Goal: Transaction & Acquisition: Purchase product/service

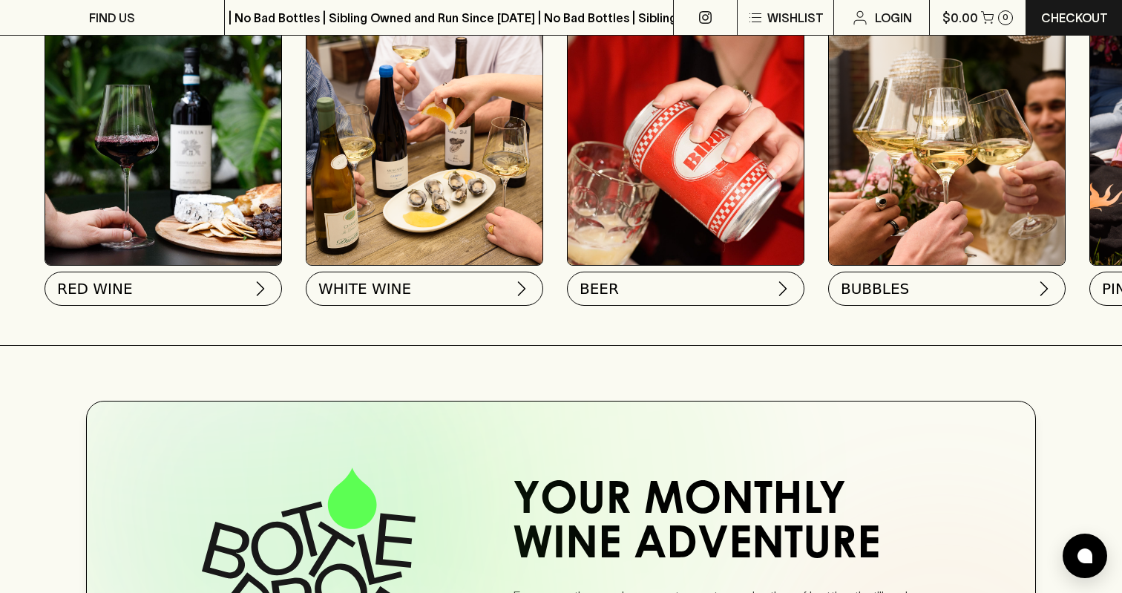
scroll to position [526, 0]
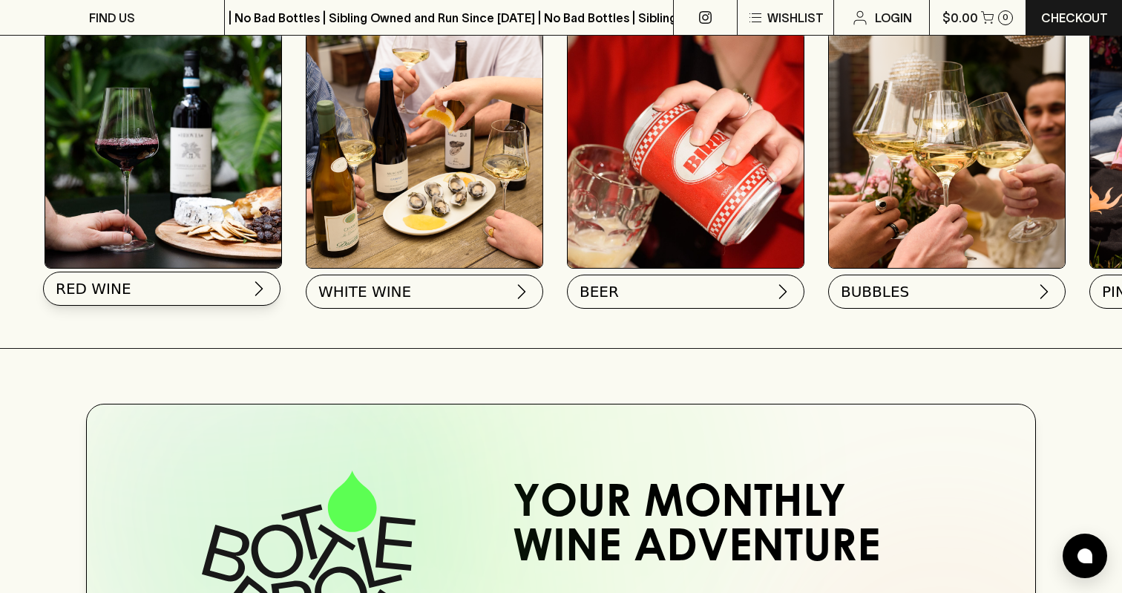
click at [207, 295] on button "RED WINE" at bounding box center [161, 289] width 237 height 34
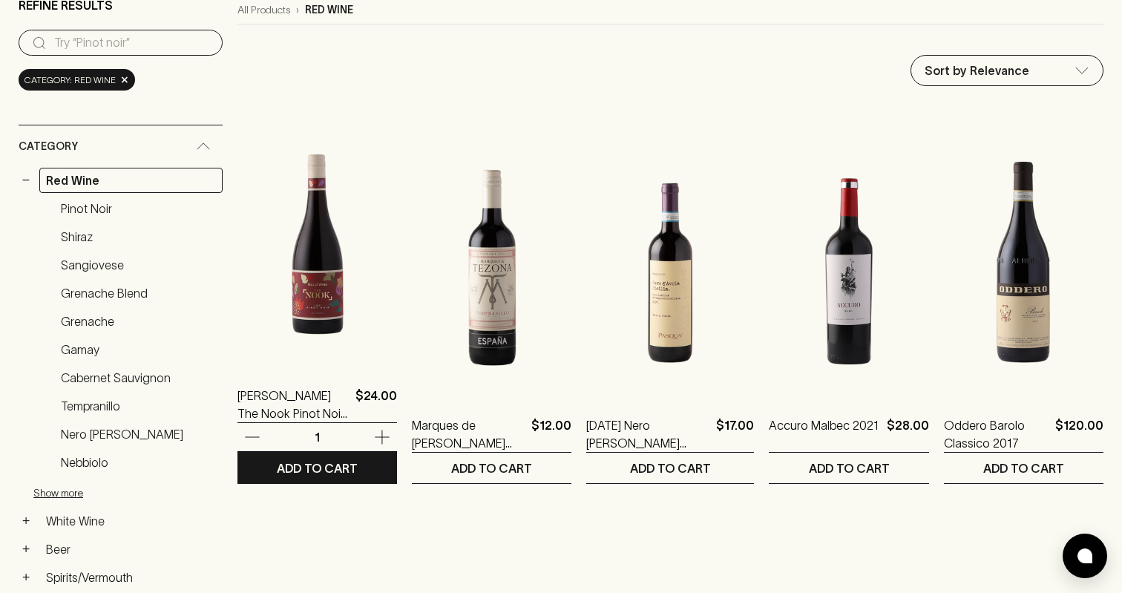
scroll to position [168, 0]
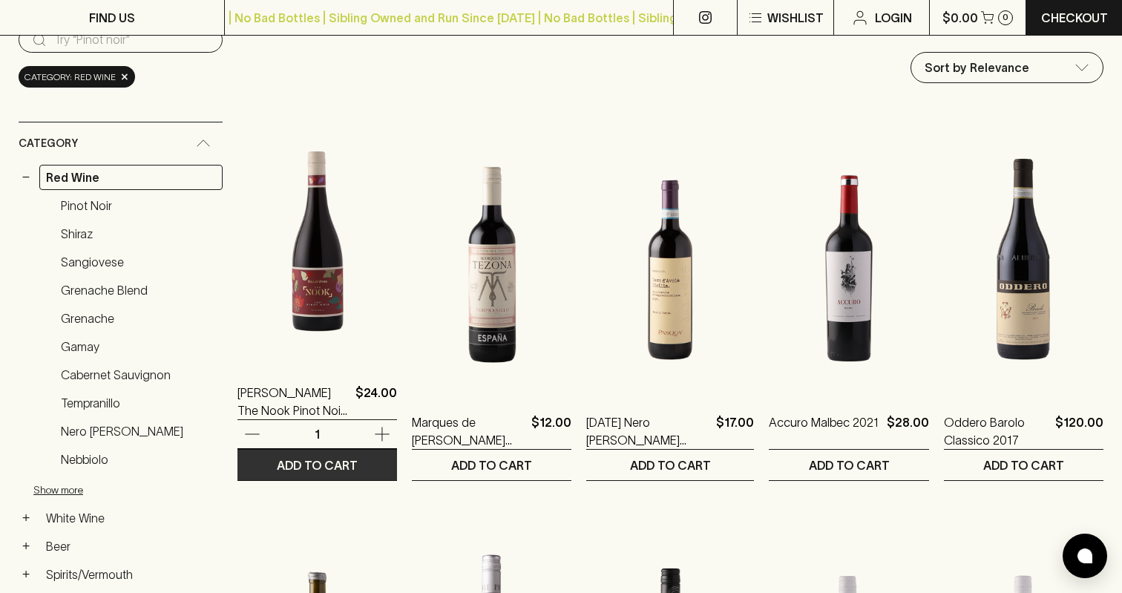
click at [306, 467] on p "ADD TO CART" at bounding box center [317, 465] width 81 height 18
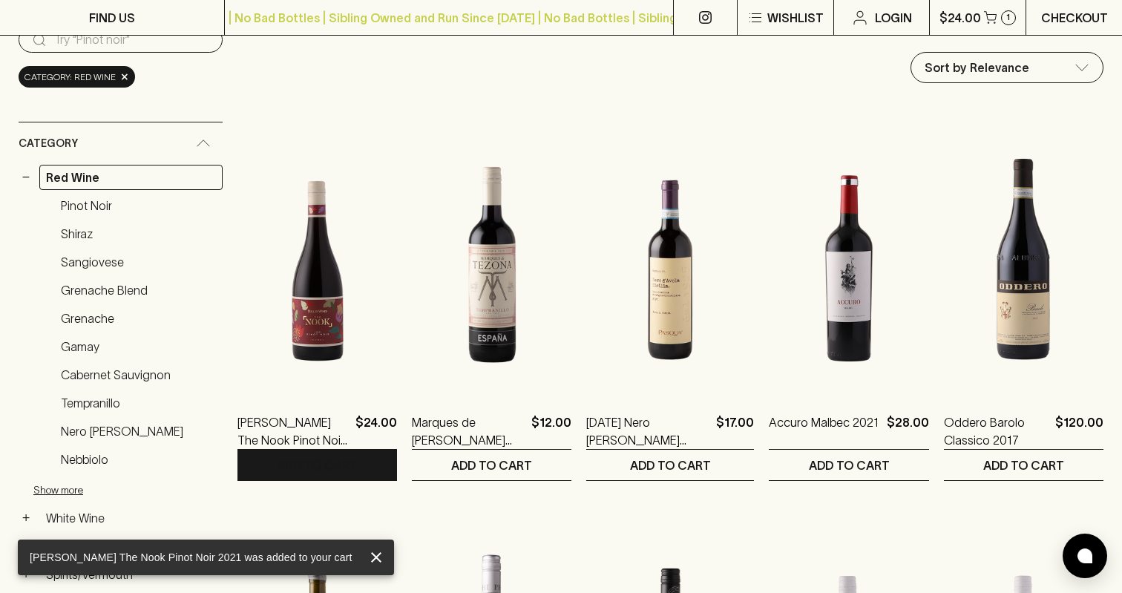
click at [1059, 21] on p "Checkout" at bounding box center [1074, 18] width 67 height 18
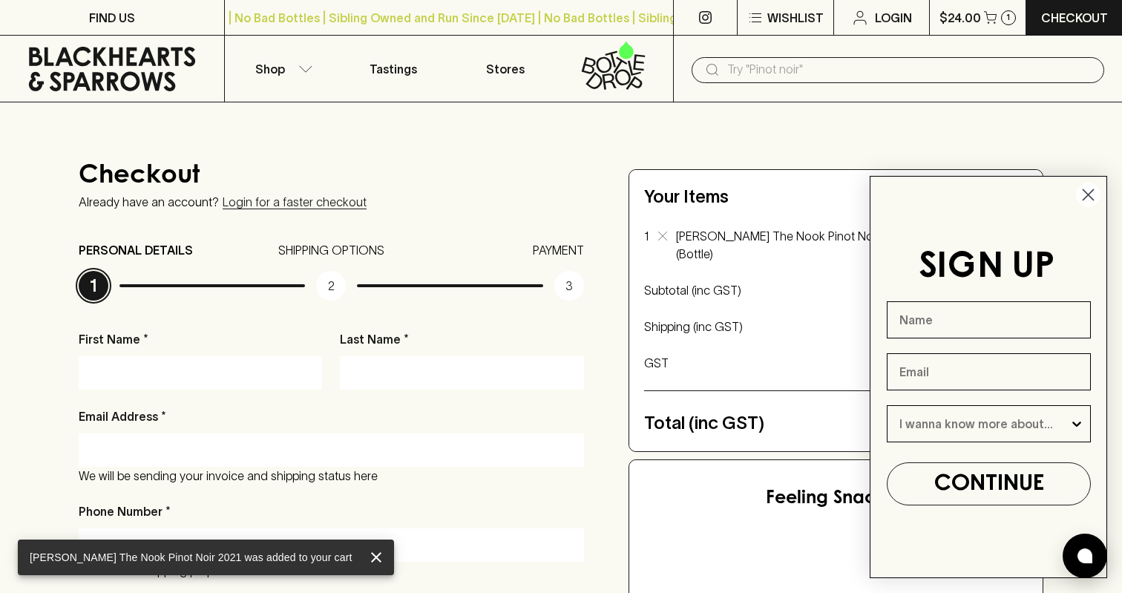
click at [1098, 186] on icon "Close dialog" at bounding box center [1088, 195] width 26 height 26
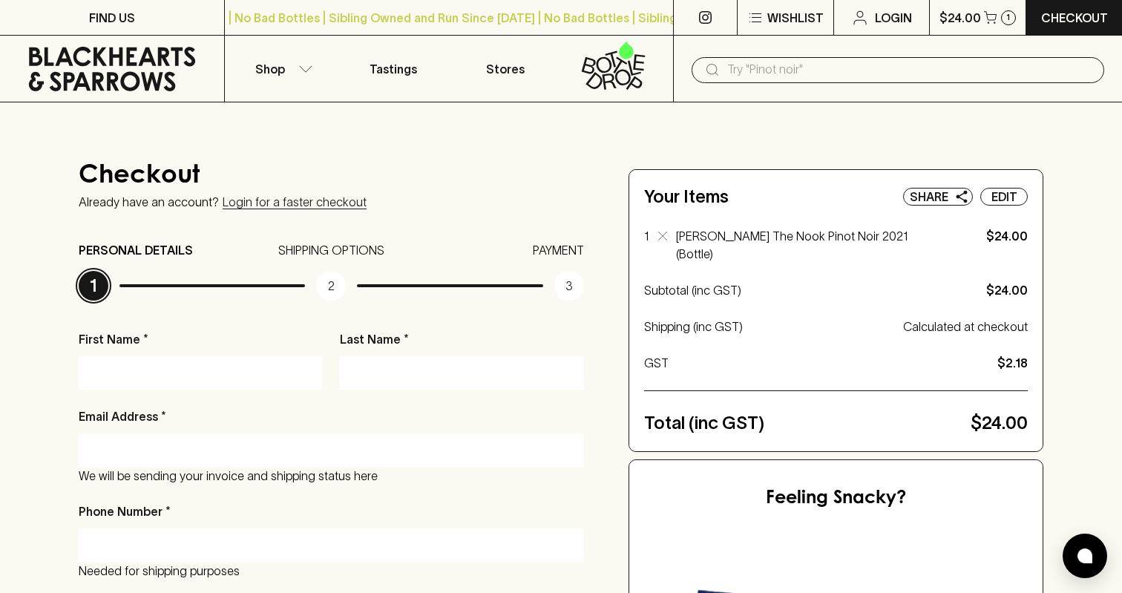
click at [212, 372] on input "First Name *" at bounding box center [200, 373] width 221 height 24
type input "b"
click at [376, 371] on input "Last Name *" at bounding box center [461, 373] width 221 height 24
type input "b"
click at [253, 448] on input "Email Address *" at bounding box center [331, 450] width 483 height 24
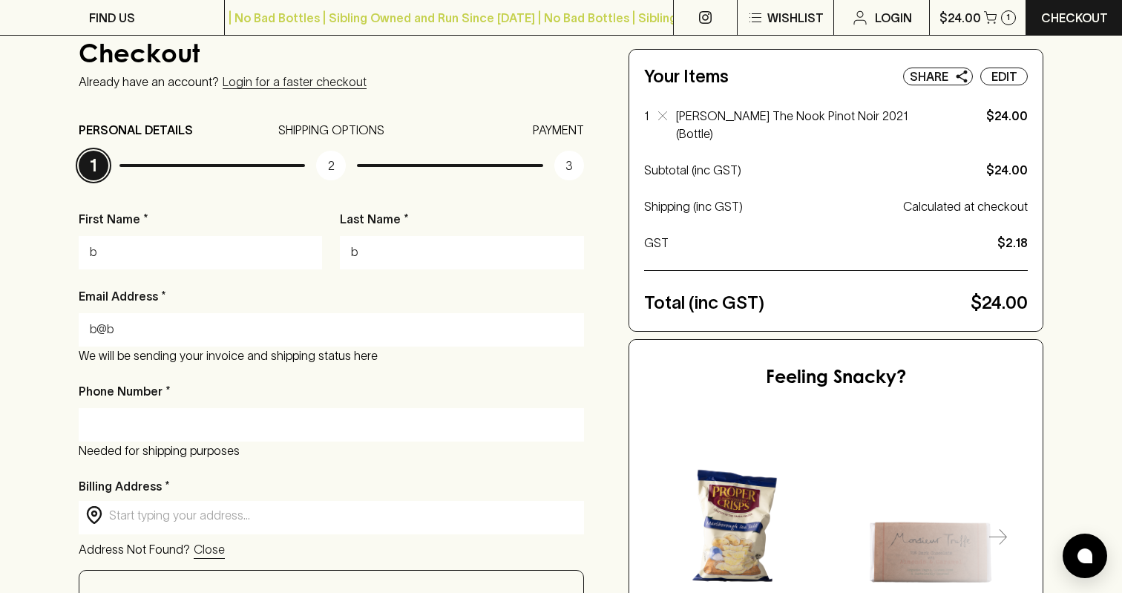
scroll to position [127, 0]
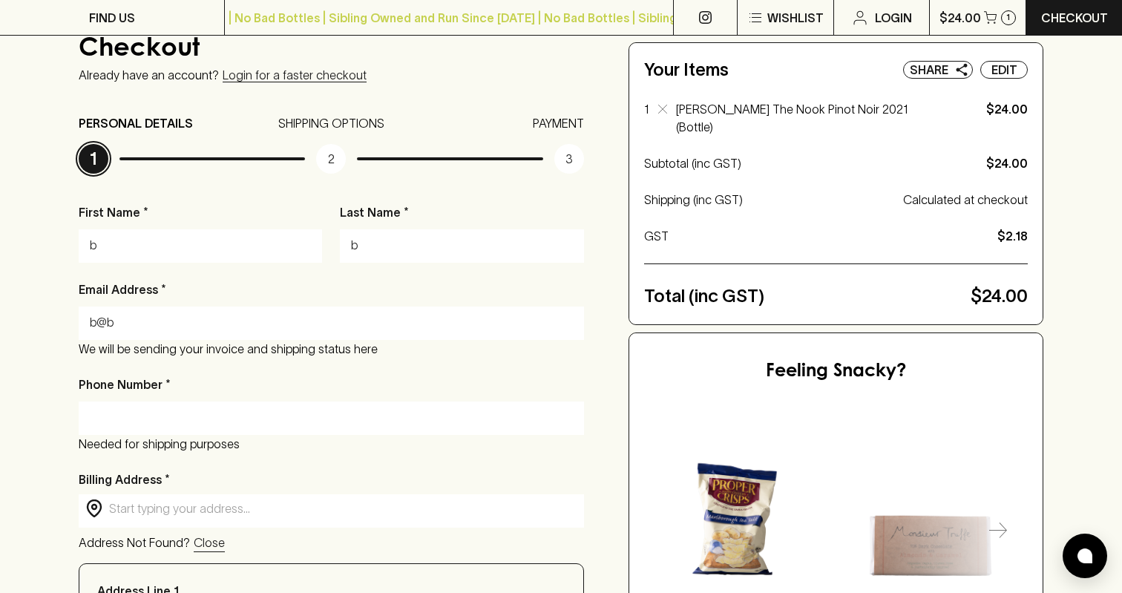
type input "b@b"
click at [213, 412] on input "Phone Number *" at bounding box center [331, 418] width 483 height 24
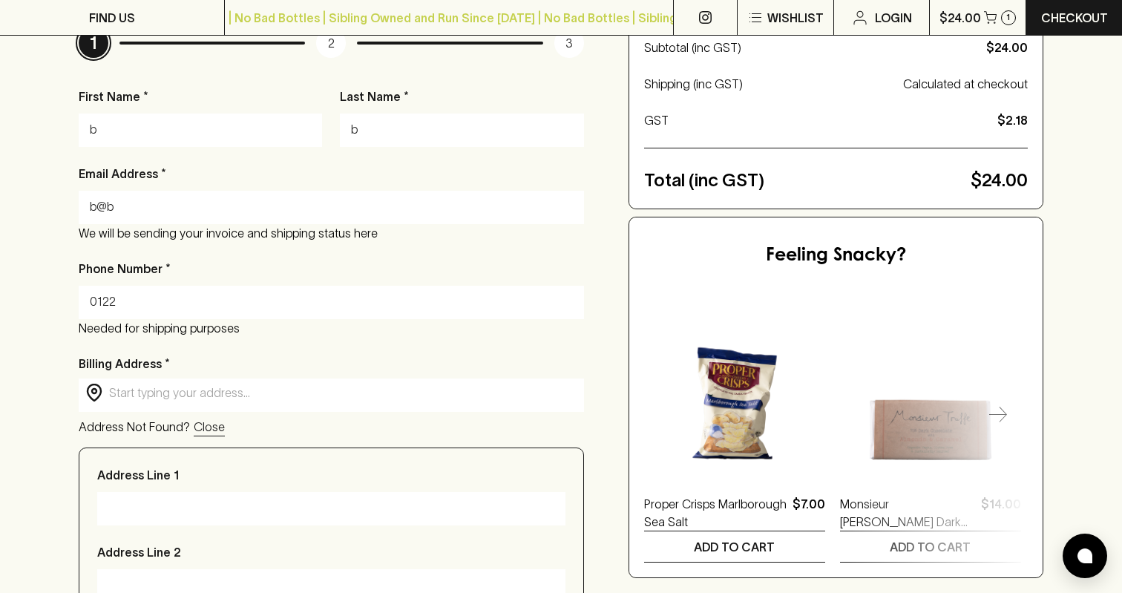
scroll to position [263, 0]
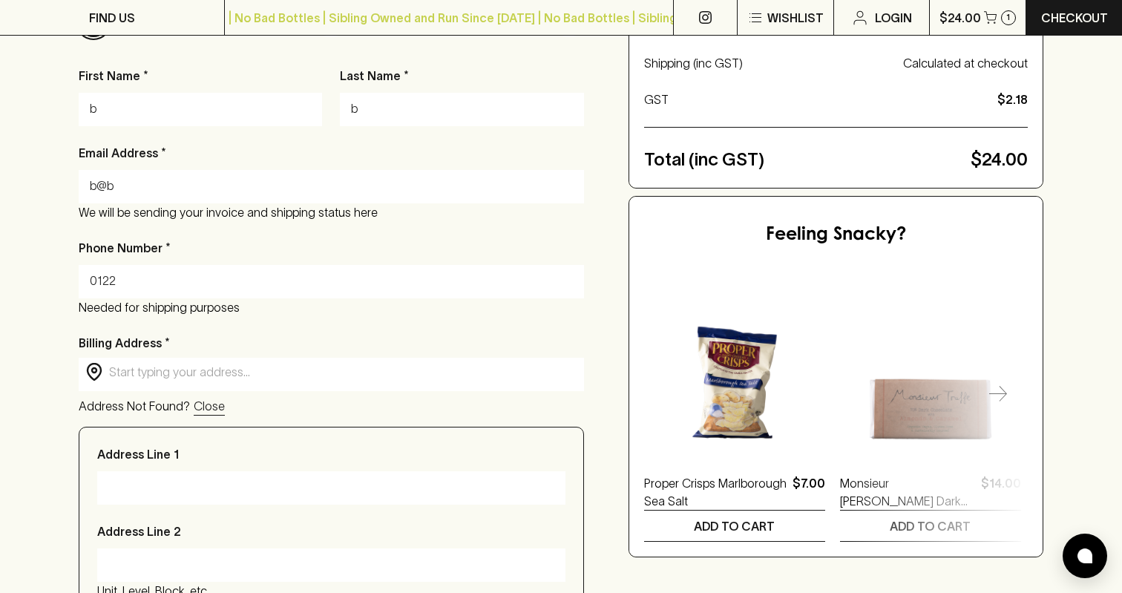
type input "0122"
click at [149, 376] on input "text" at bounding box center [343, 372] width 468 height 17
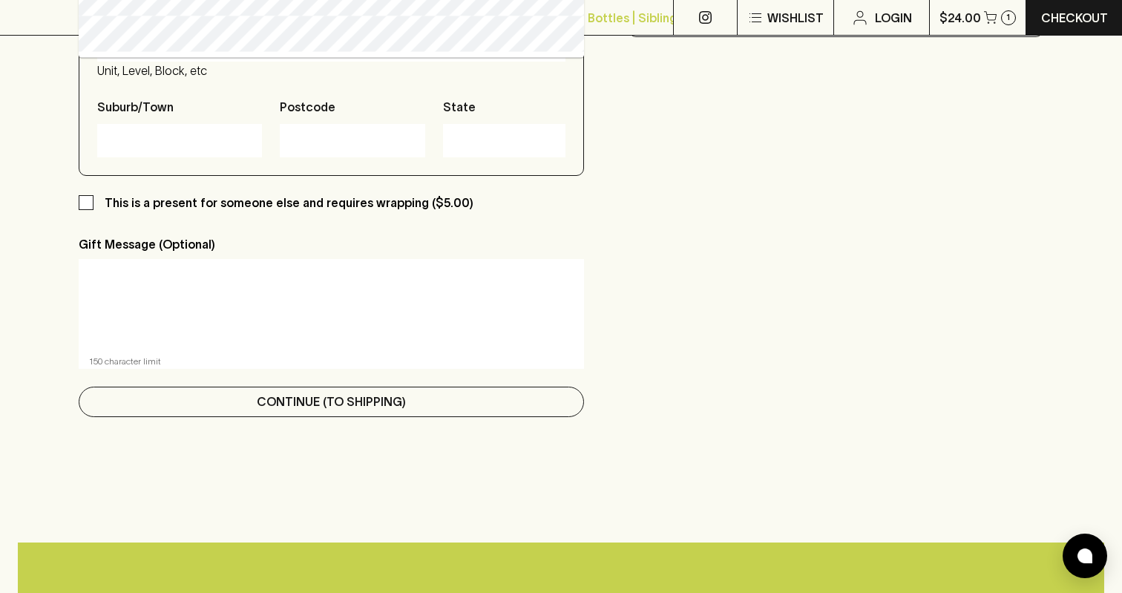
type input "aa"
click at [226, 397] on button "Continue (To Shipping)" at bounding box center [331, 402] width 505 height 30
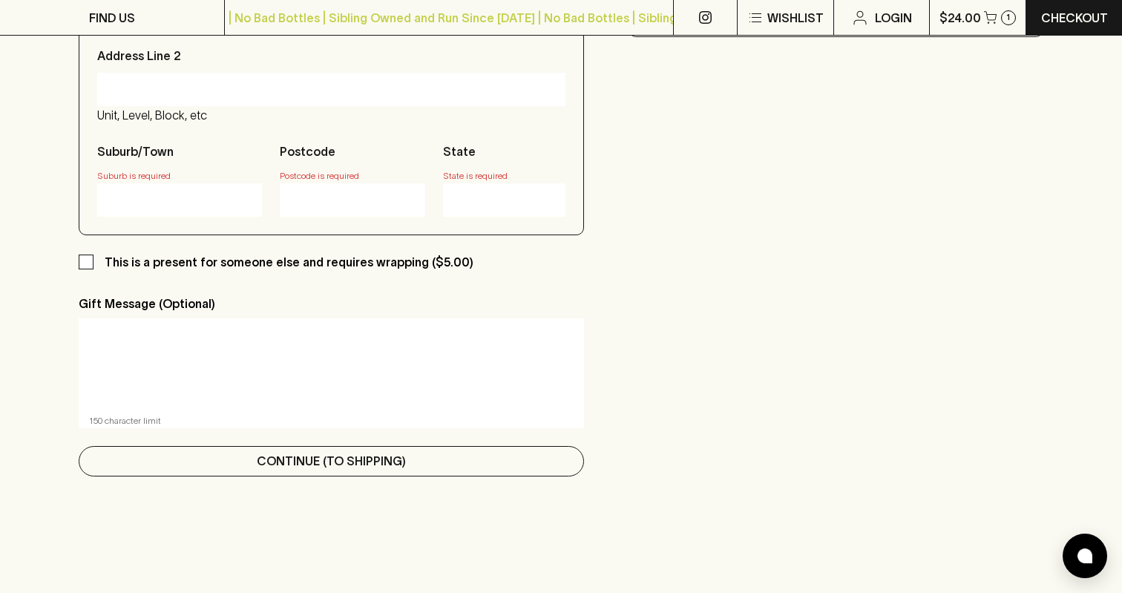
scroll to position [154, 0]
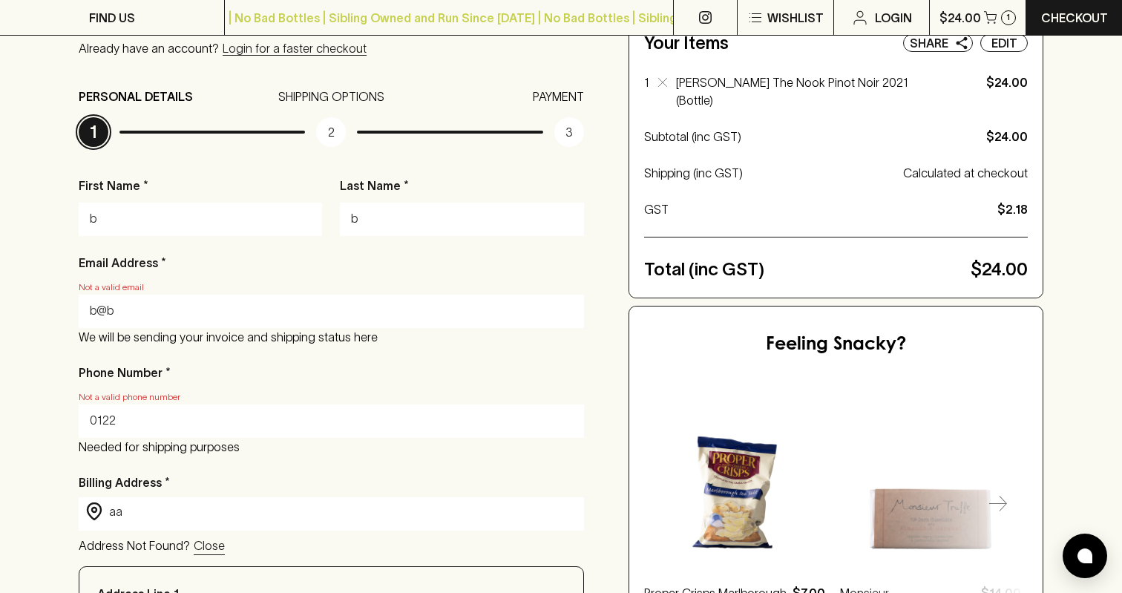
click at [143, 317] on input "b@b" at bounding box center [331, 311] width 483 height 24
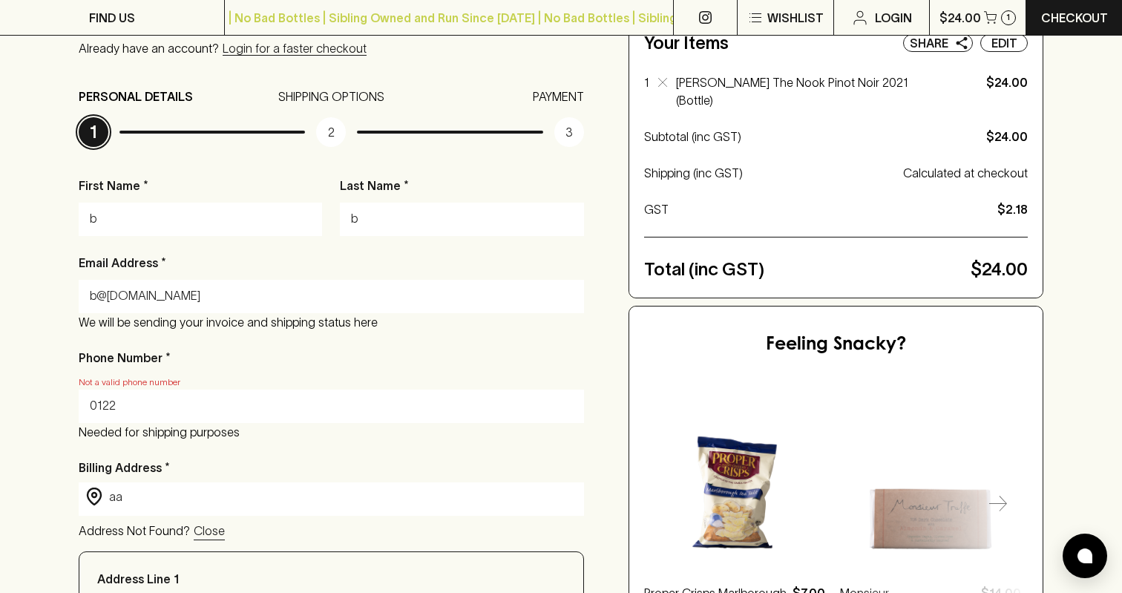
type input "b@[DOMAIN_NAME]"
click at [122, 410] on input "0122" at bounding box center [331, 406] width 483 height 24
type input "0"
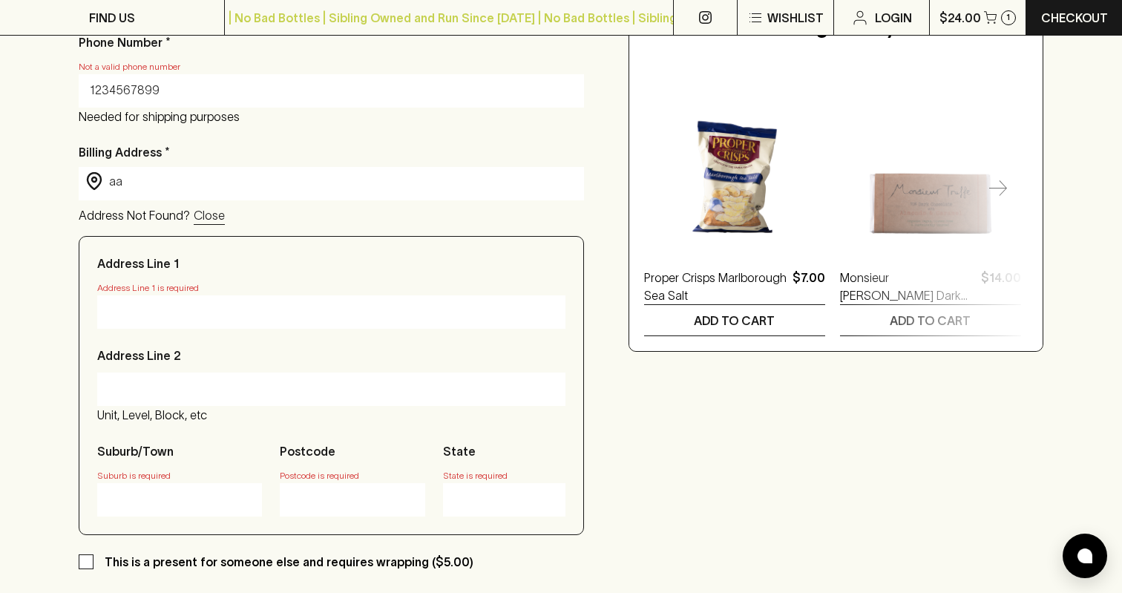
scroll to position [625, 0]
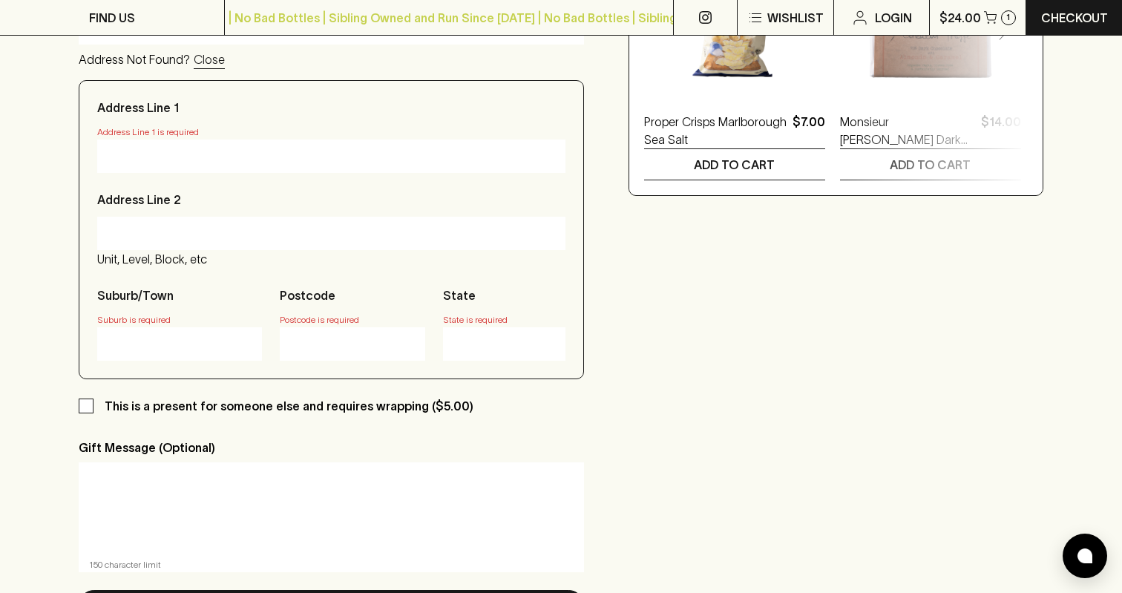
type input "1234567899"
click at [168, 156] on input "Address Line 1" at bounding box center [331, 156] width 446 height 24
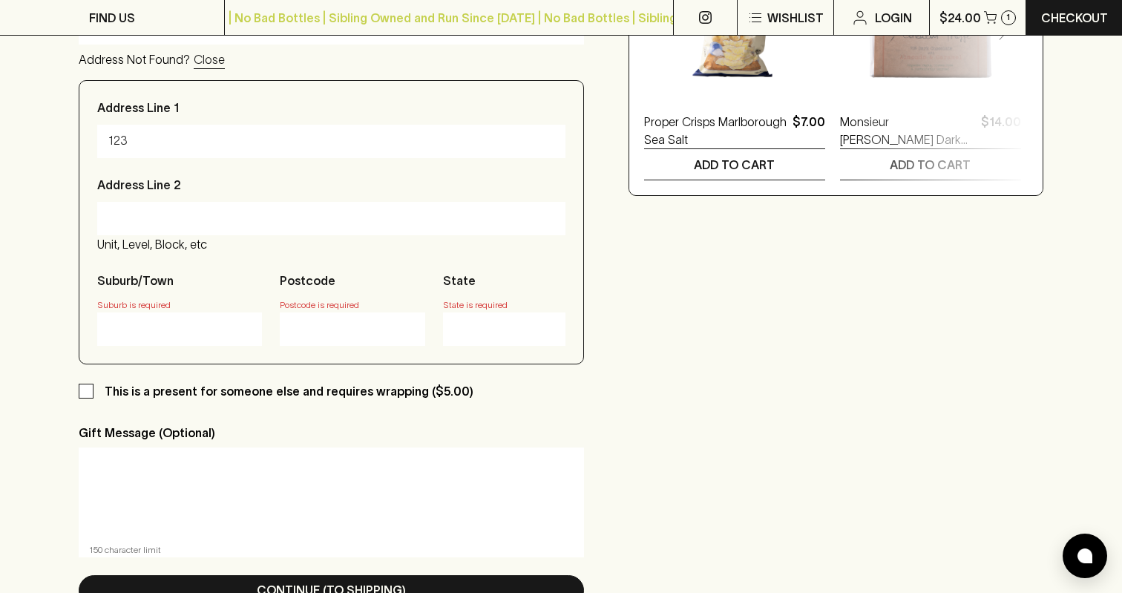
click at [165, 142] on input "123" at bounding box center [331, 141] width 446 height 24
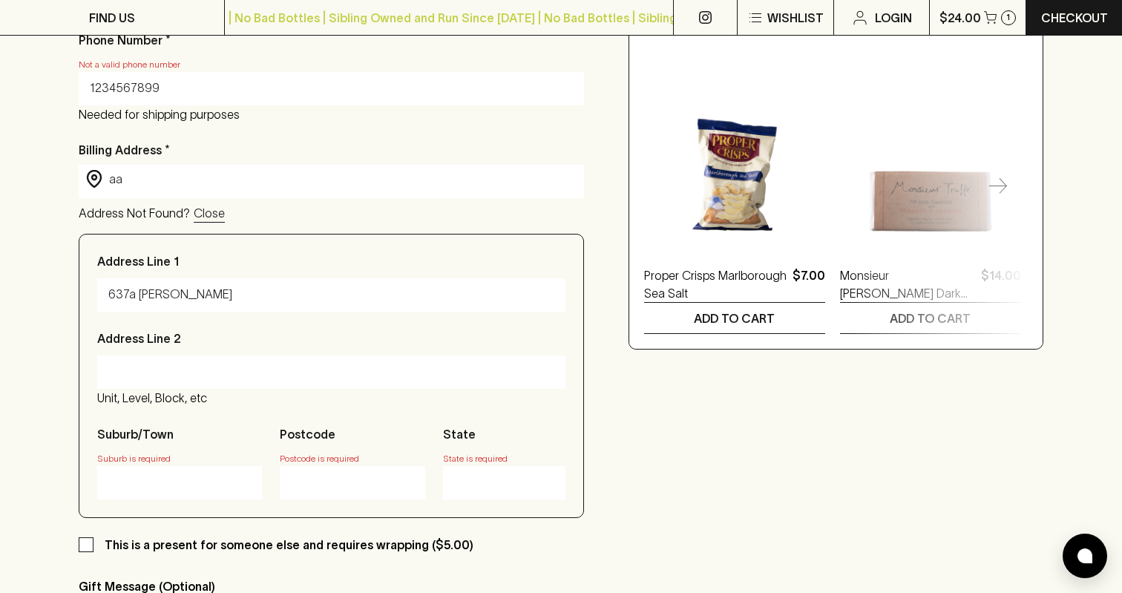
scroll to position [470, 0]
type input "637a [PERSON_NAME]"
click at [142, 180] on input "aa" at bounding box center [343, 179] width 468 height 17
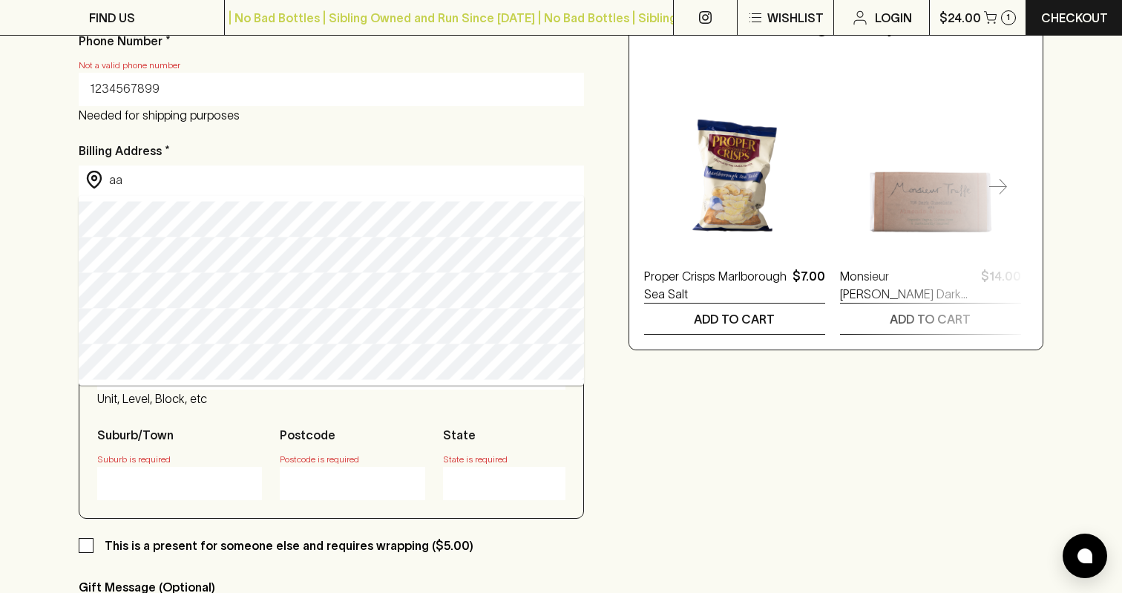
click at [142, 180] on input "aa" at bounding box center [343, 179] width 468 height 17
type input "[GEOGRAPHIC_DATA], [GEOGRAPHIC_DATA], [GEOGRAPHIC_DATA]"
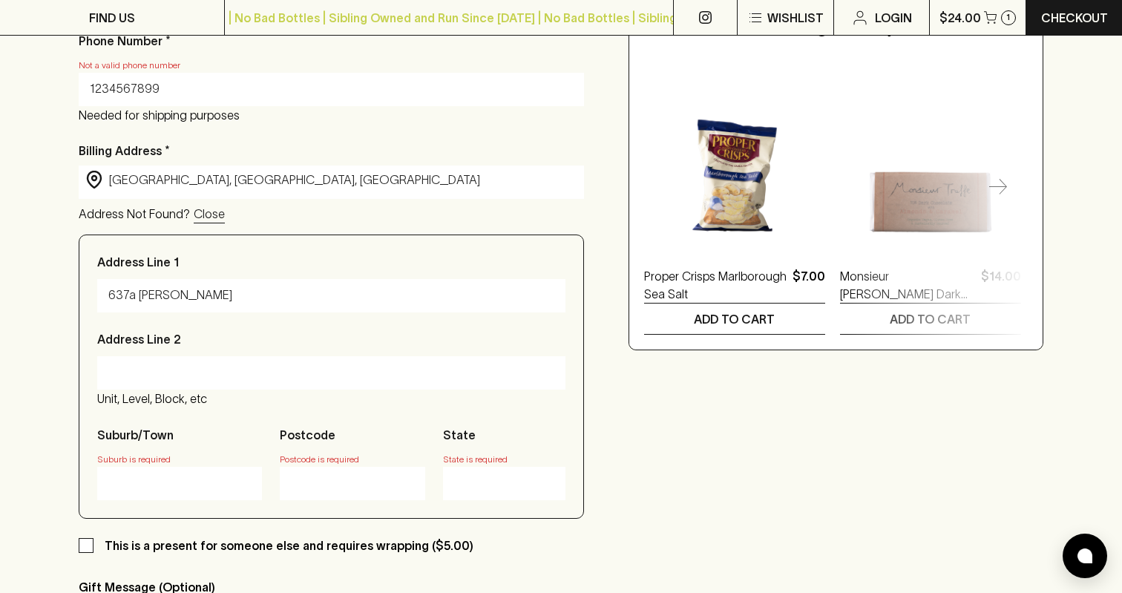
type input "[GEOGRAPHIC_DATA]"
type input "3001"
type input "Victoria"
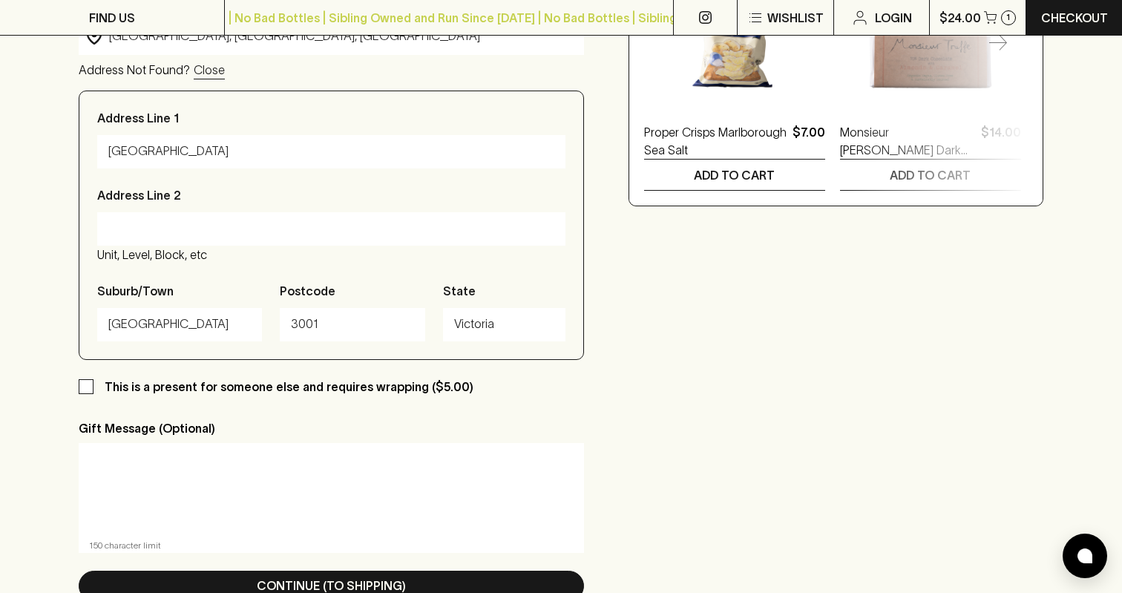
scroll to position [631, 0]
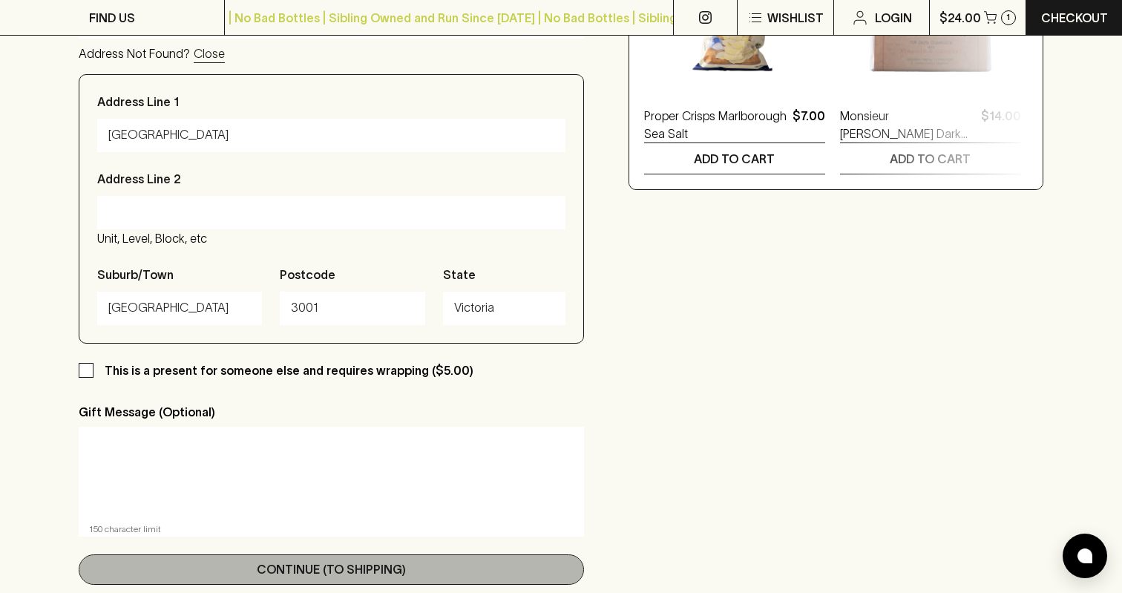
click at [246, 566] on button "Continue (To Shipping)" at bounding box center [331, 569] width 505 height 30
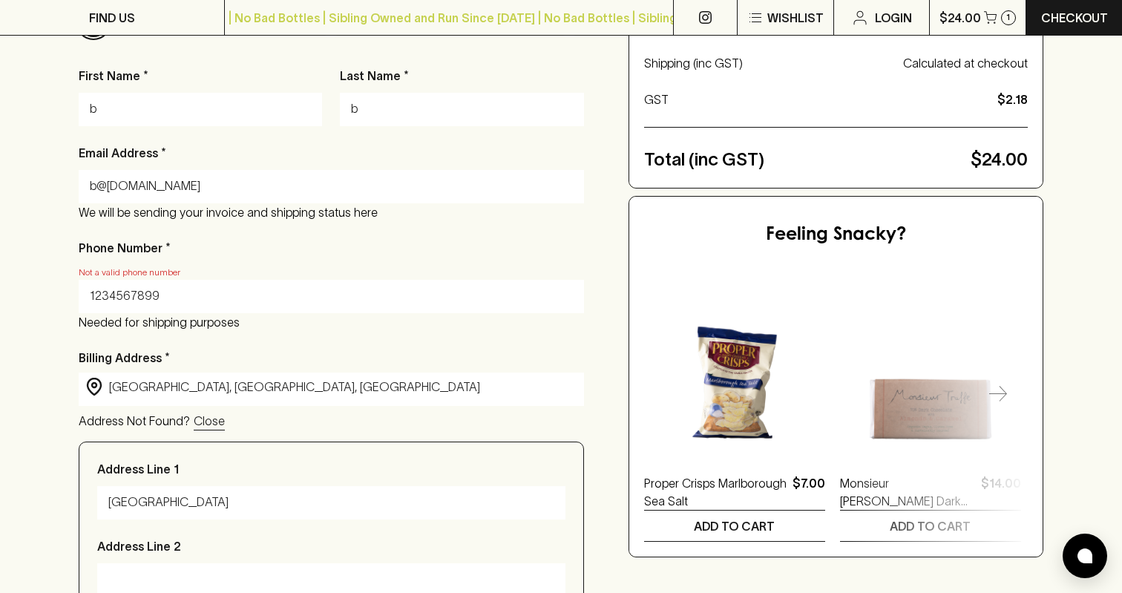
click at [137, 292] on input "1234567899" at bounding box center [331, 296] width 483 height 24
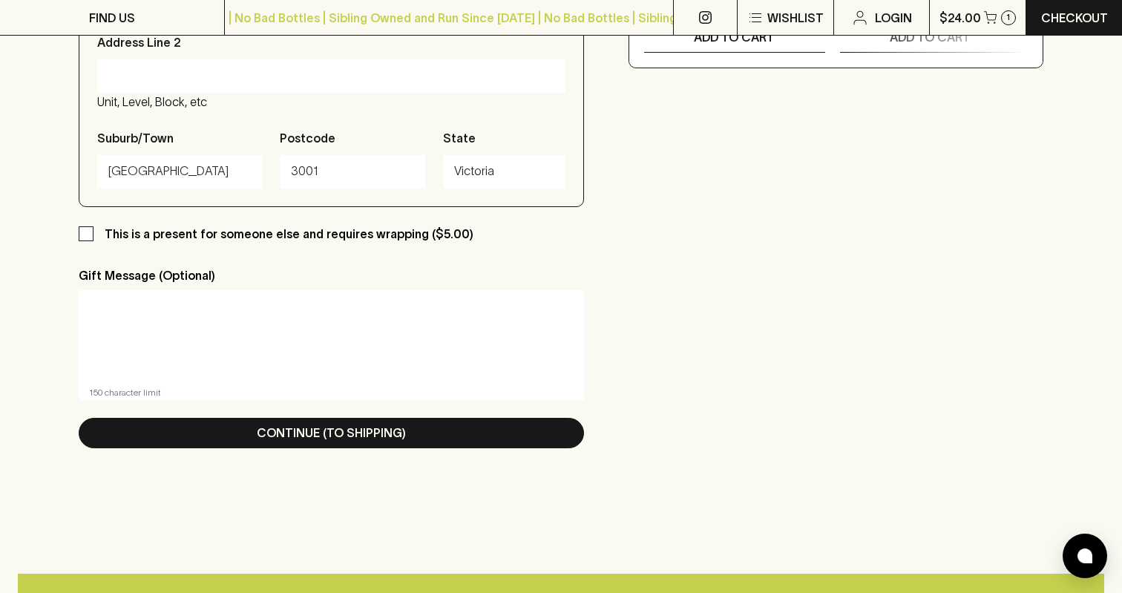
scroll to position [941, 0]
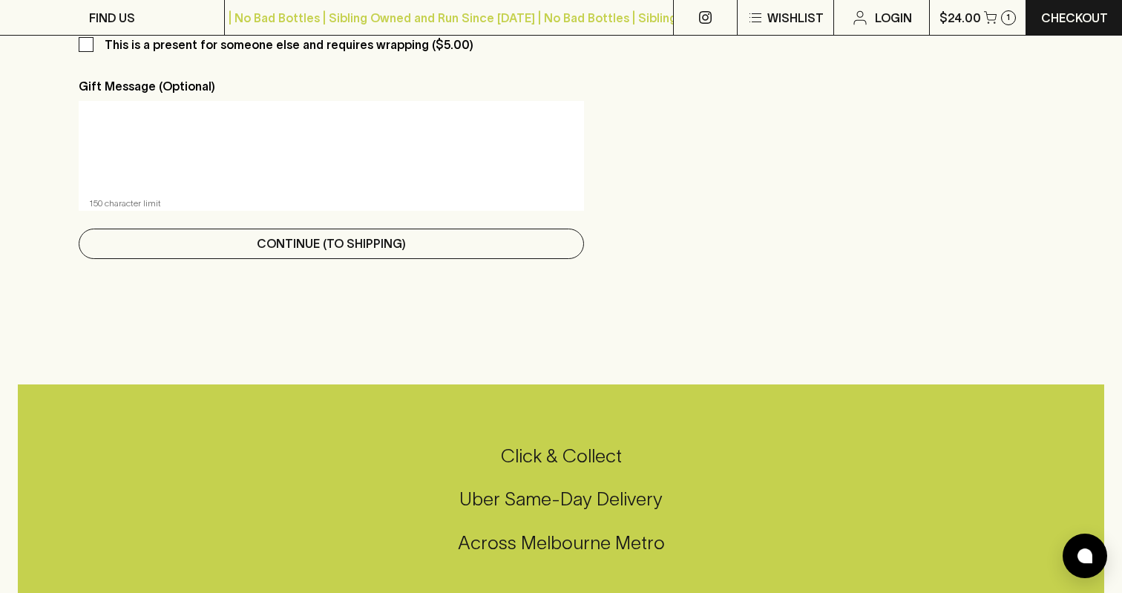
type input "0402240081"
click at [292, 245] on p "Continue (To Shipping)" at bounding box center [331, 243] width 149 height 18
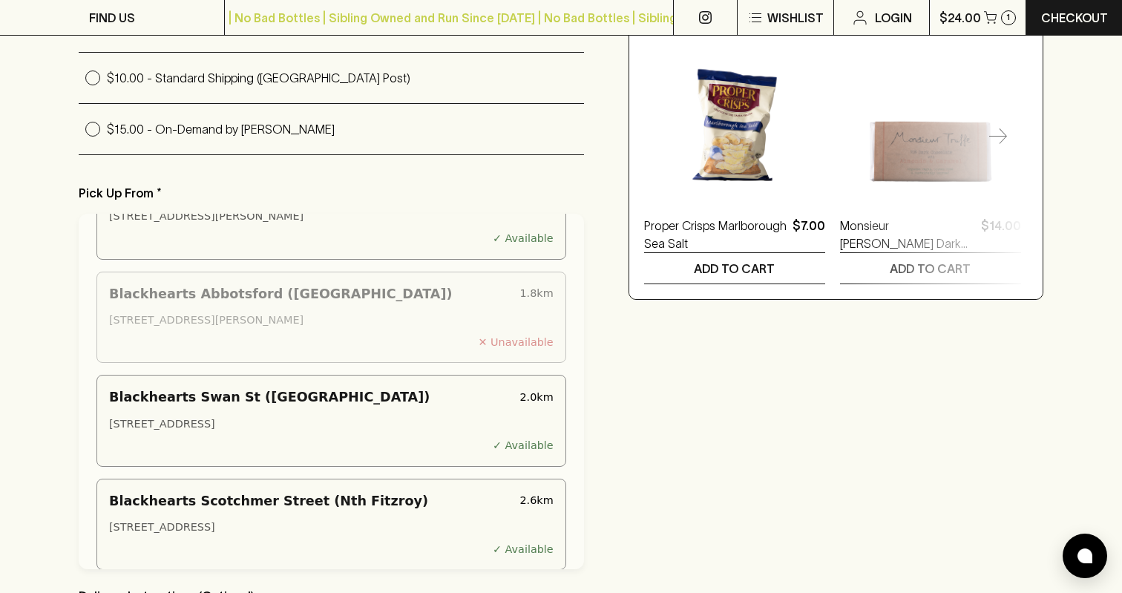
scroll to position [0, 0]
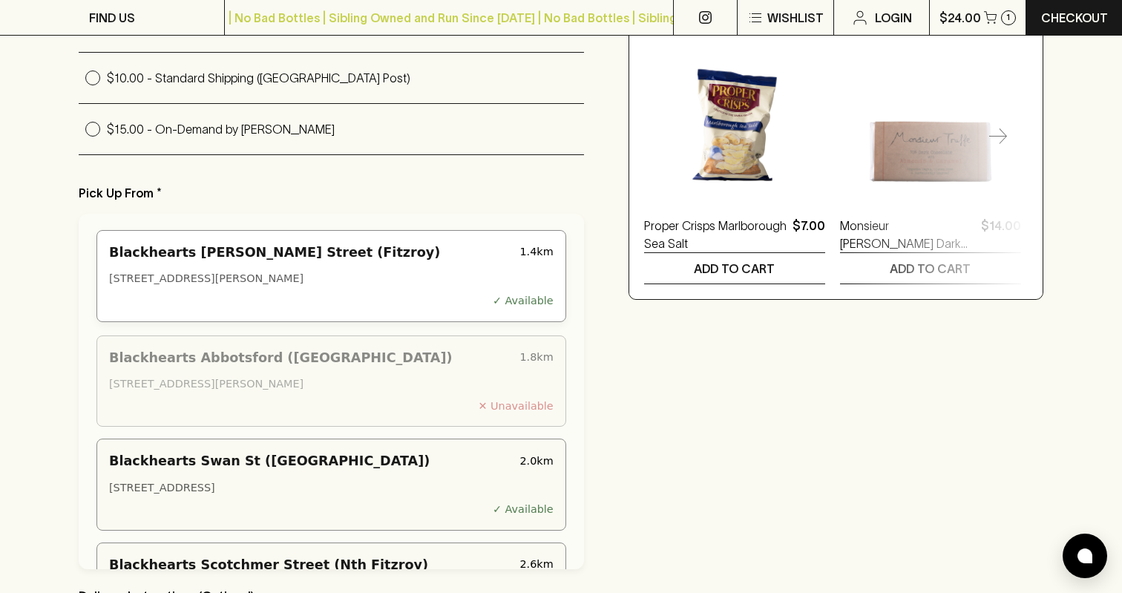
click at [251, 274] on div "[STREET_ADDRESS][PERSON_NAME]" at bounding box center [331, 279] width 444 height 16
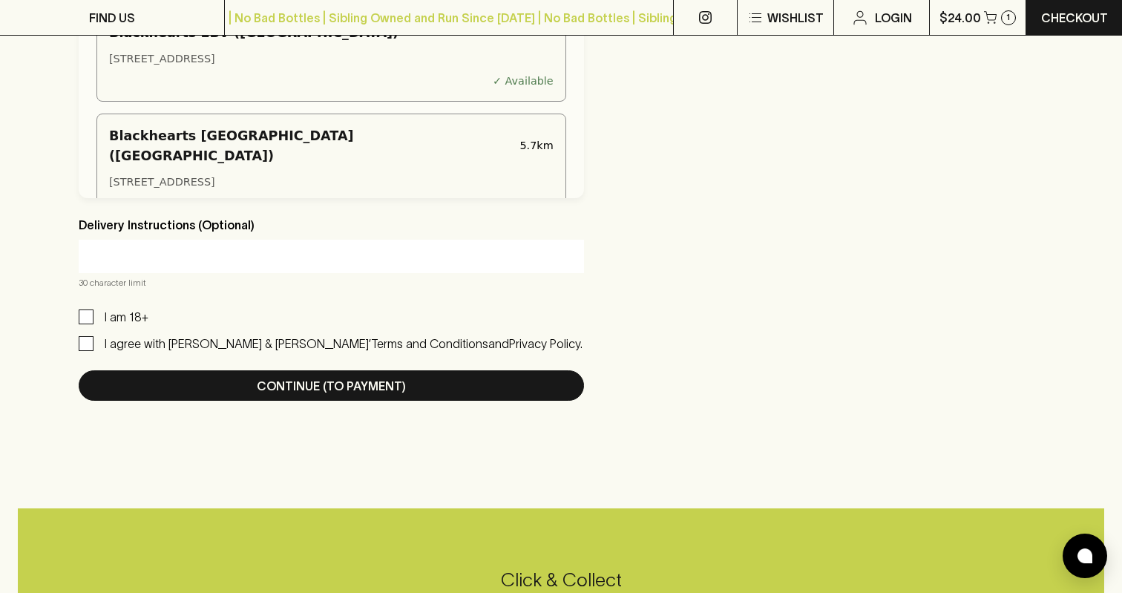
scroll to position [896, 0]
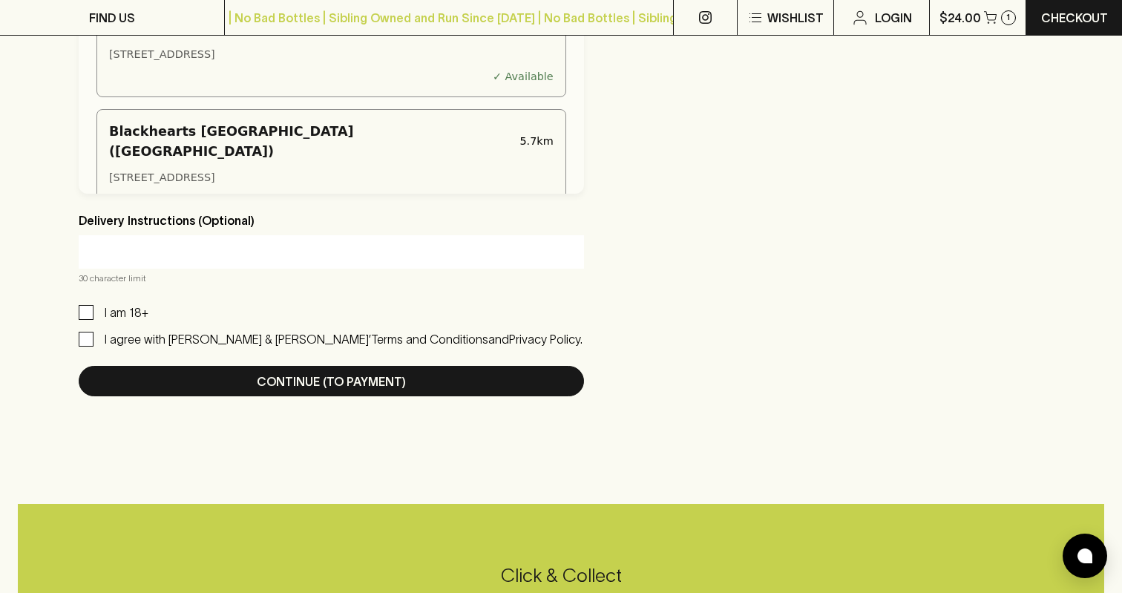
click at [93, 319] on span "I am 18+" at bounding box center [120, 312] width 55 height 18
click at [93, 319] on input "I am 18+" at bounding box center [86, 312] width 15 height 15
checkbox input "true"
click at [88, 341] on input "I agree with [PERSON_NAME] & [PERSON_NAME]’ Terms and Conditions and Privacy Po…" at bounding box center [86, 339] width 15 height 15
checkbox input "true"
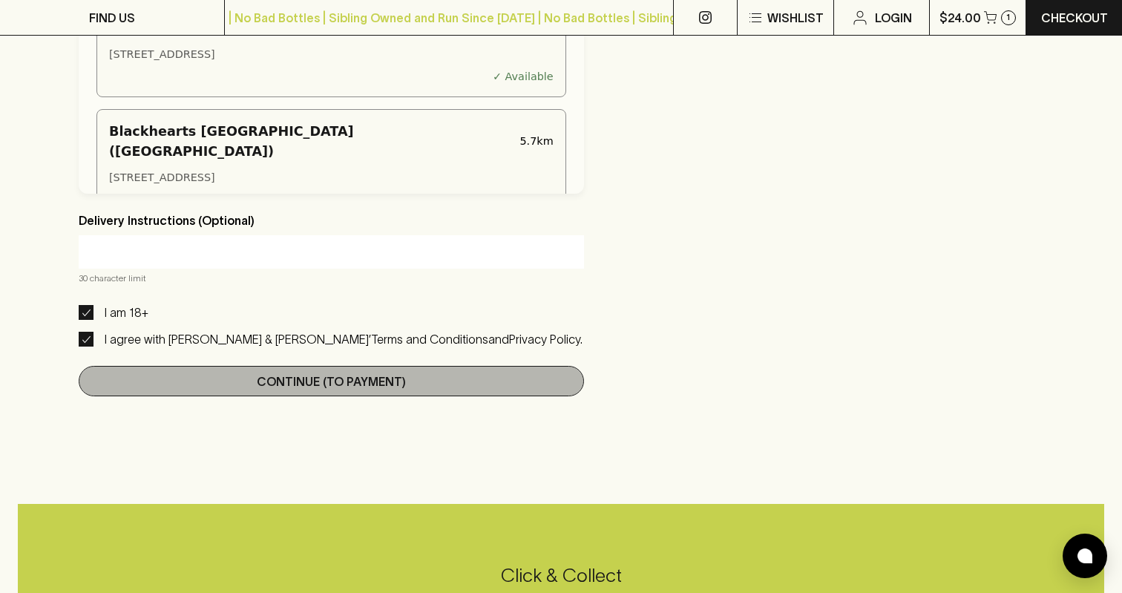
click at [258, 385] on p "Continue (To Payment)" at bounding box center [331, 381] width 149 height 18
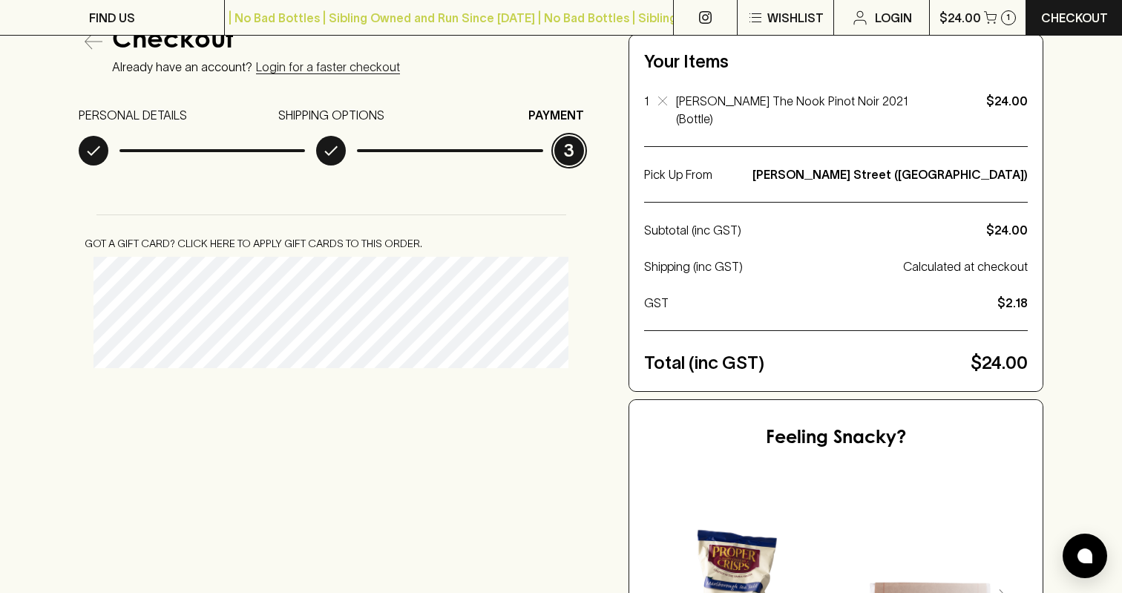
scroll to position [138, 0]
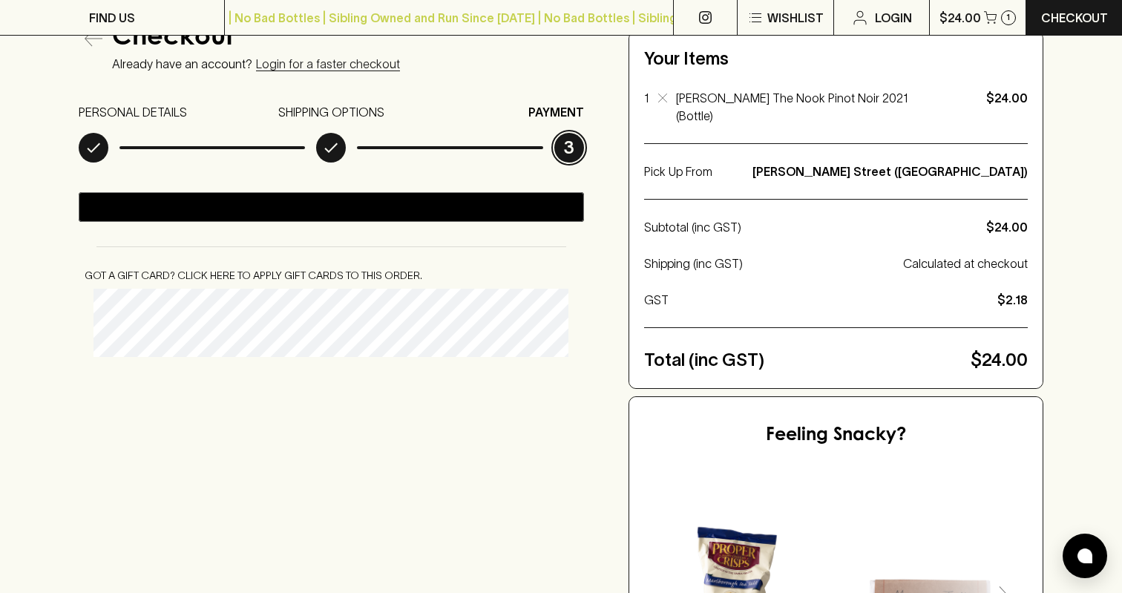
click at [224, 282] on button "Got a gift card? Click here to apply gift cards to this order." at bounding box center [253, 275] width 349 height 27
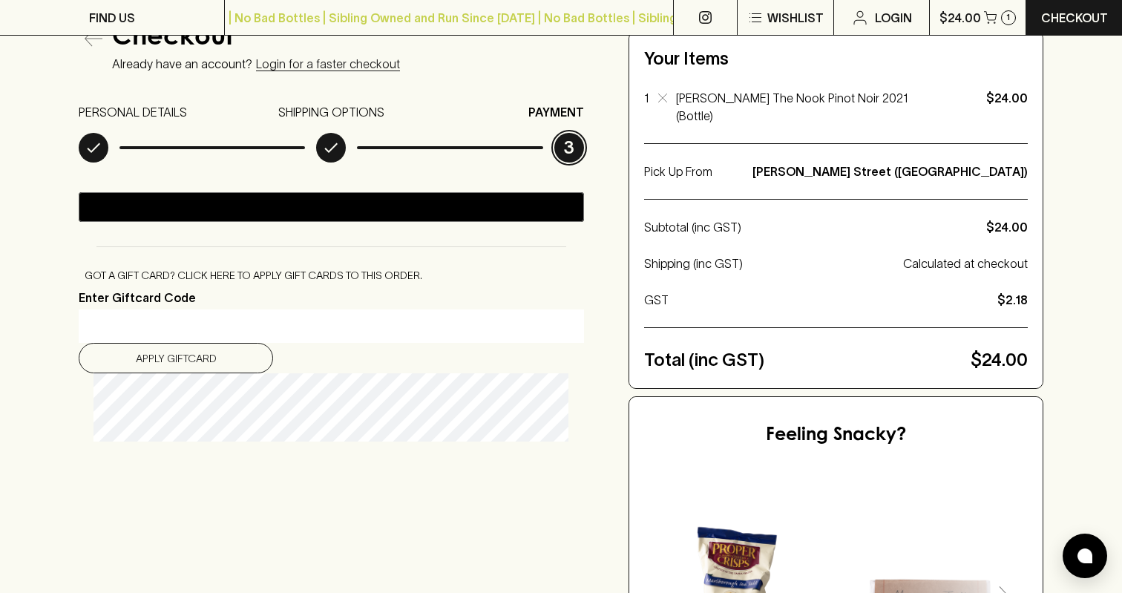
click at [164, 329] on input "Enter Giftcard Code" at bounding box center [331, 327] width 483 height 24
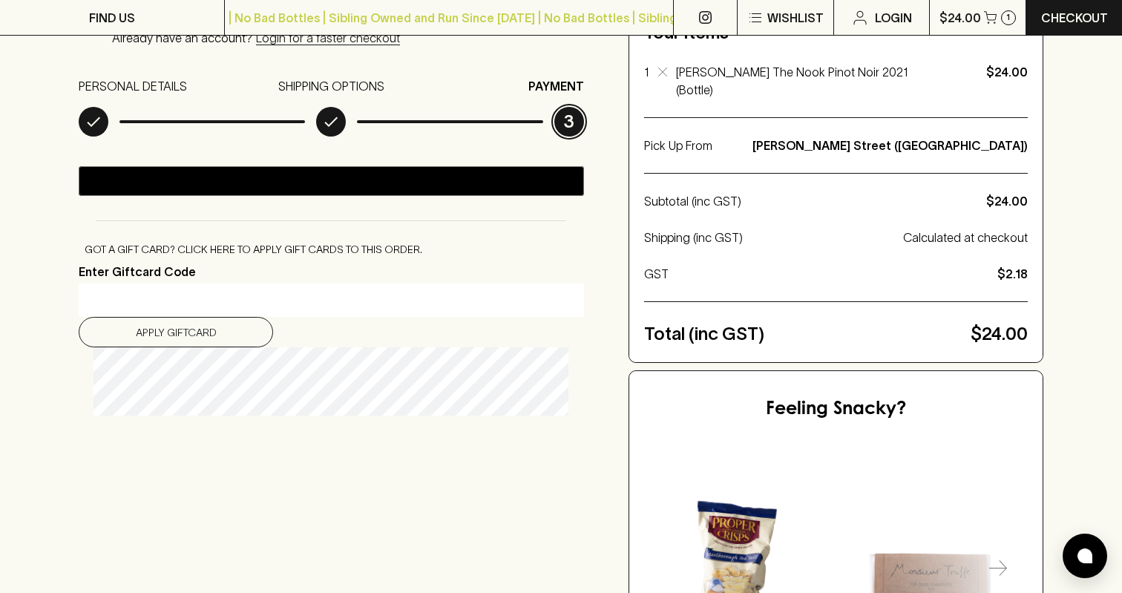
scroll to position [145, 0]
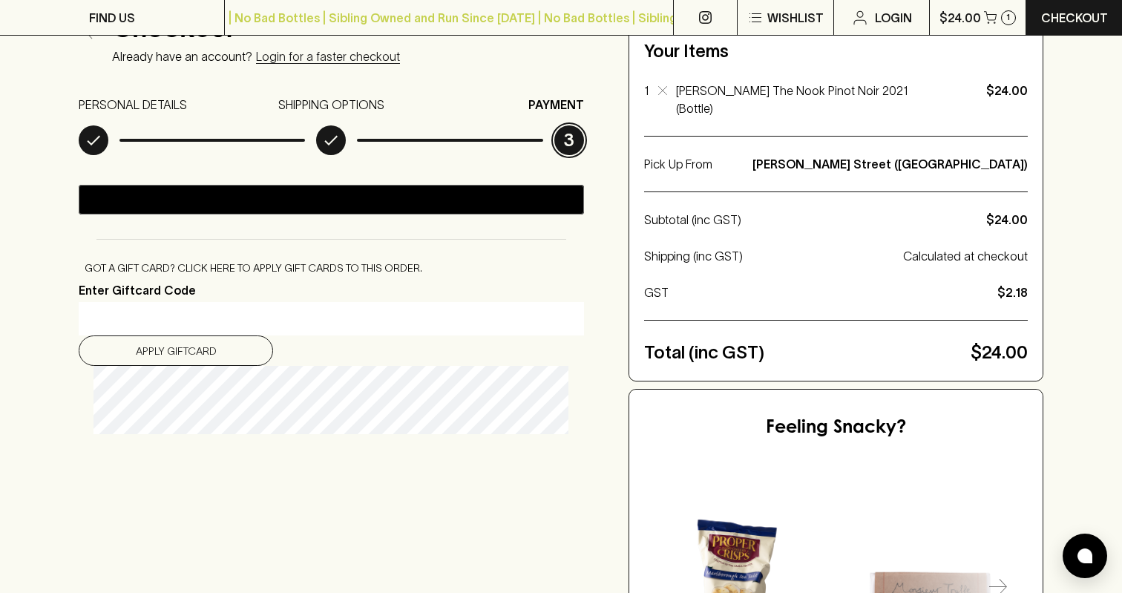
click at [112, 315] on input "Enter Giftcard Code" at bounding box center [331, 319] width 483 height 24
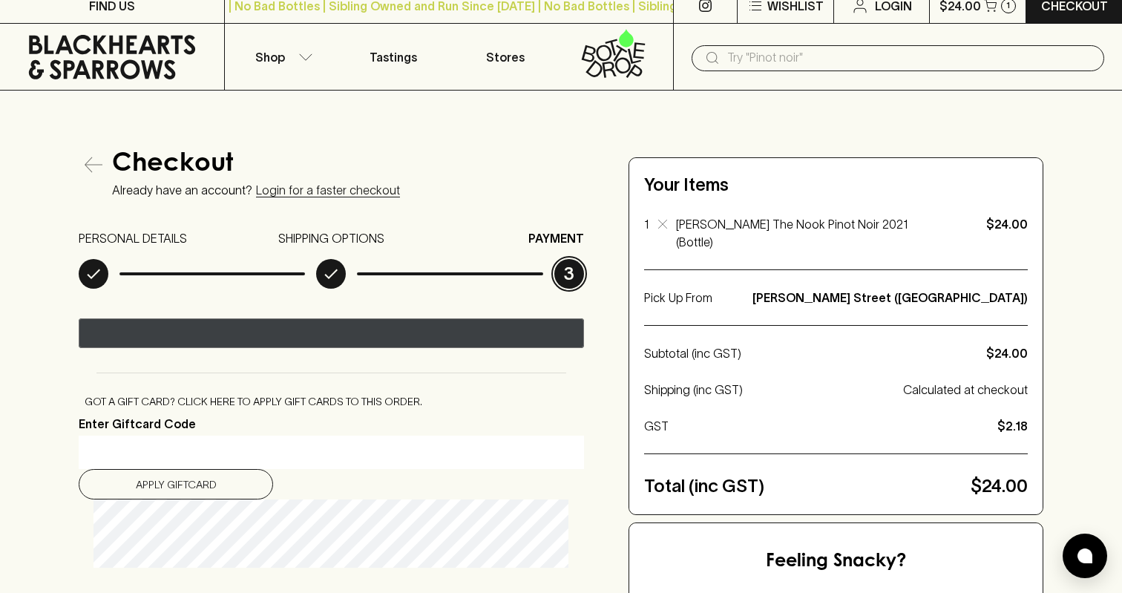
scroll to position [0, 0]
